Goal: Task Accomplishment & Management: Manage account settings

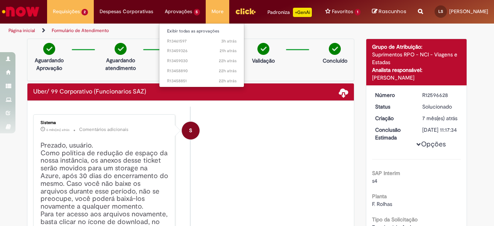
scroll to position [430, 0]
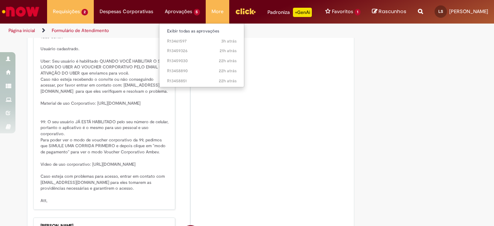
click at [94, 19] on li "Aprovações 5 Exibir todas as aprovações 3h atrás 3 horas atrás R13461597 21h at…" at bounding box center [70, 11] width 47 height 23
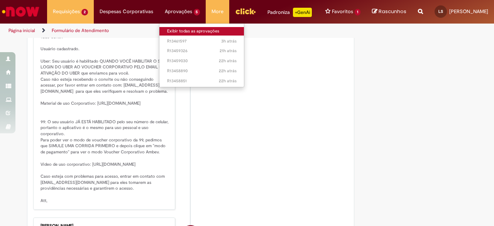
click at [167, 32] on link "Exibir todas as aprovações" at bounding box center [202, 31] width 85 height 8
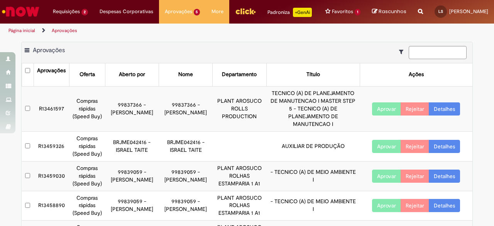
click at [431, 176] on link "Detalhes" at bounding box center [444, 176] width 31 height 13
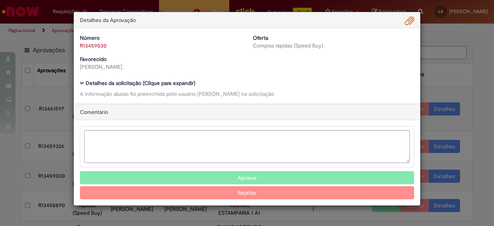
click at [410, 18] on span "Ambev Approval Modal" at bounding box center [409, 21] width 9 height 13
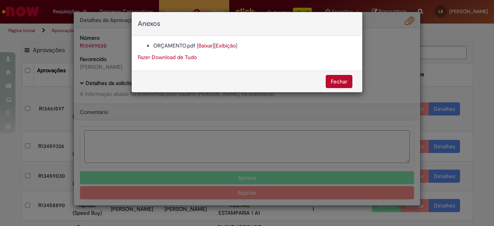
click at [158, 56] on link "Fazer Download de Tudo" at bounding box center [167, 57] width 59 height 7
click at [338, 85] on button "Fechar" at bounding box center [339, 81] width 27 height 13
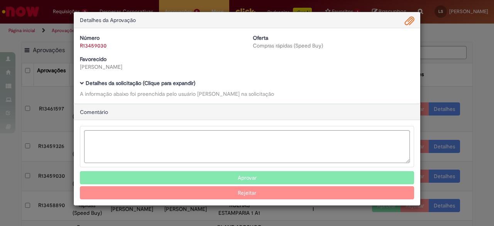
click at [246, 176] on button "Aprovar" at bounding box center [247, 177] width 334 height 13
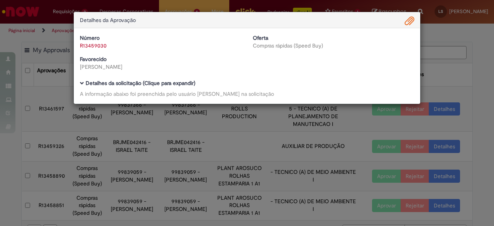
click at [466, 78] on div "Detalhes da Aprovação Número R13459030 Oferta Compras rápidas (Speed Buy) Favor…" at bounding box center [247, 113] width 494 height 226
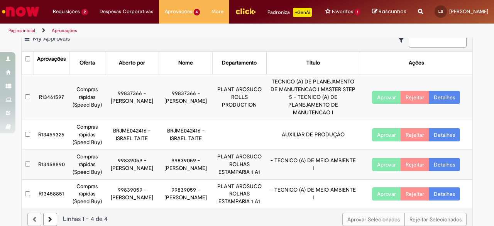
scroll to position [22, 0]
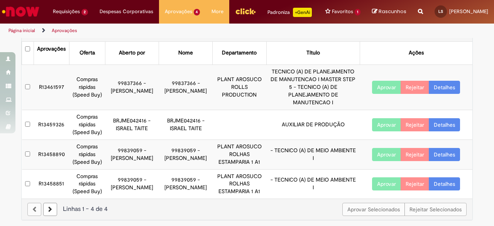
click at [445, 151] on link "Detalhes" at bounding box center [444, 154] width 31 height 13
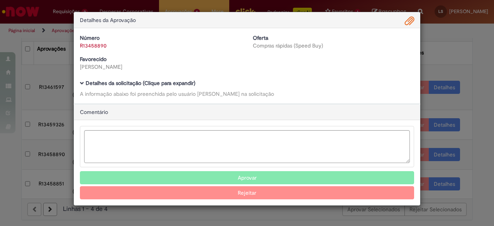
click at [411, 19] on span "Ambev Approval Modal" at bounding box center [409, 21] width 9 height 13
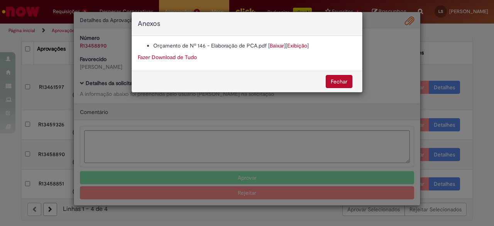
click at [180, 56] on link "Fazer Download de Tudo" at bounding box center [167, 57] width 59 height 7
click at [335, 78] on button "Fechar" at bounding box center [339, 81] width 27 height 13
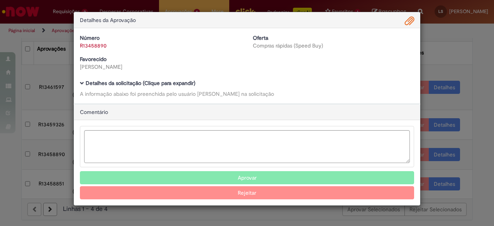
click at [291, 178] on button "Aprovar" at bounding box center [247, 177] width 334 height 13
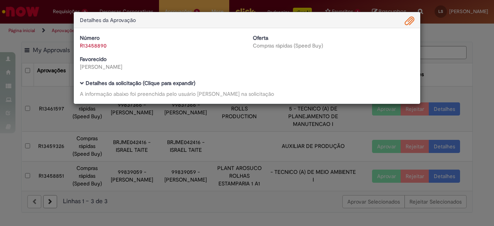
scroll to position [0, 0]
click at [488, 105] on div "Detalhes da Aprovação Número R13458890 Oferta Compras rápidas (Speed Buy) Favor…" at bounding box center [247, 113] width 494 height 226
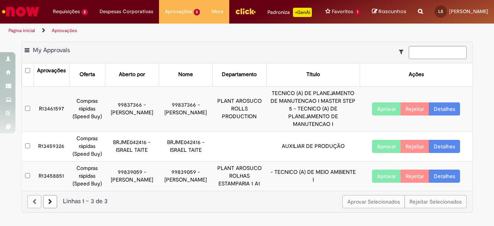
click at [444, 176] on link "Detalhes" at bounding box center [444, 176] width 31 height 13
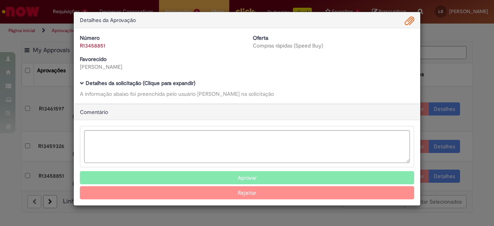
click at [412, 17] on span "Ambev Approval Modal" at bounding box center [409, 21] width 9 height 13
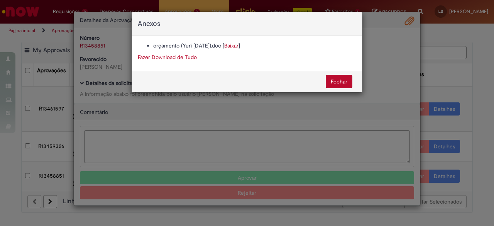
click at [185, 57] on link "Fazer Download de Tudo" at bounding box center [167, 57] width 59 height 7
click at [336, 85] on button "Fechar" at bounding box center [339, 81] width 27 height 13
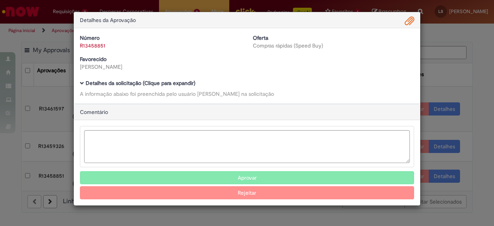
click at [313, 174] on button "Aprovar" at bounding box center [247, 177] width 334 height 13
